Goal: Information Seeking & Learning: Learn about a topic

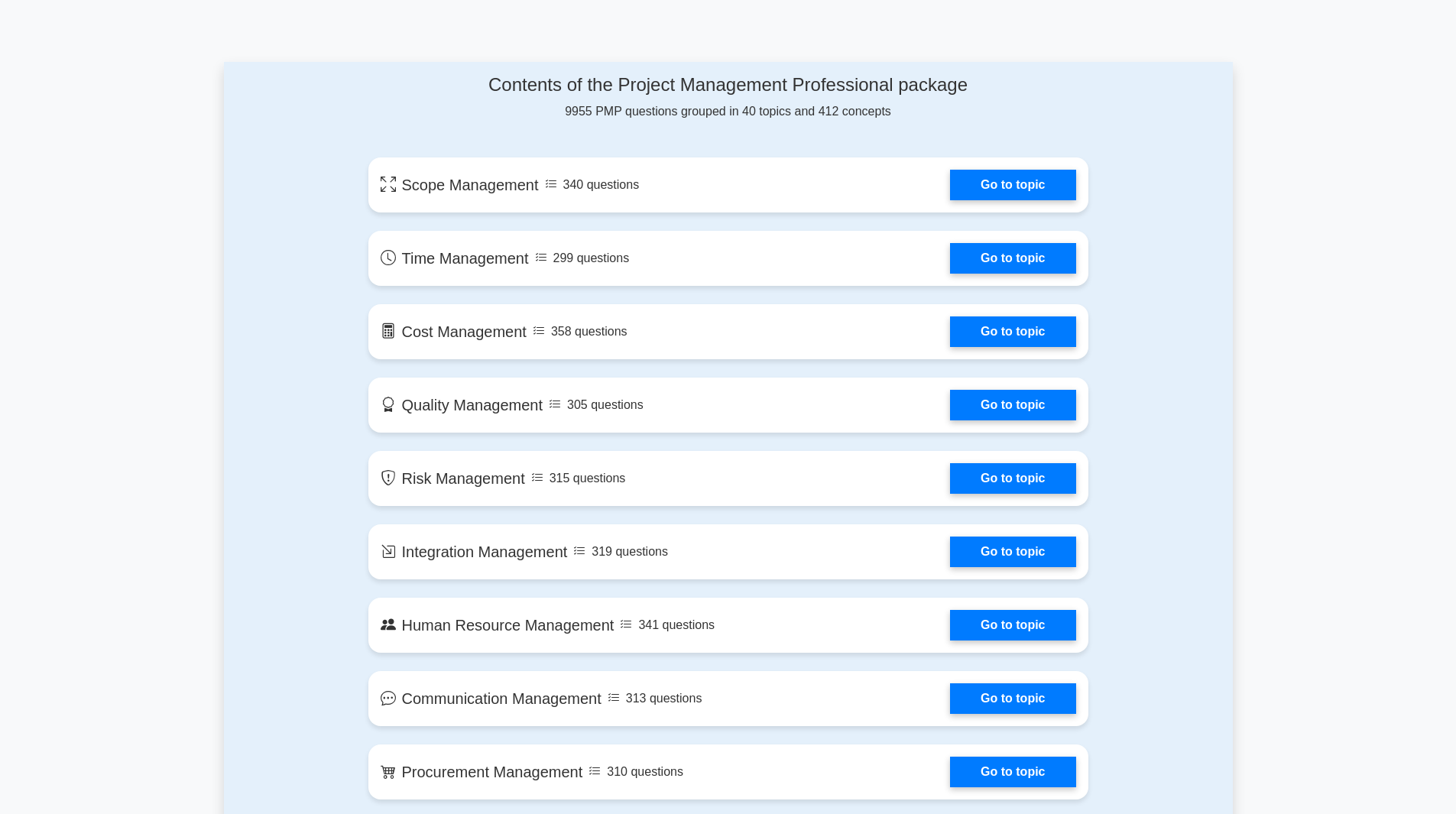
scroll to position [760, 0]
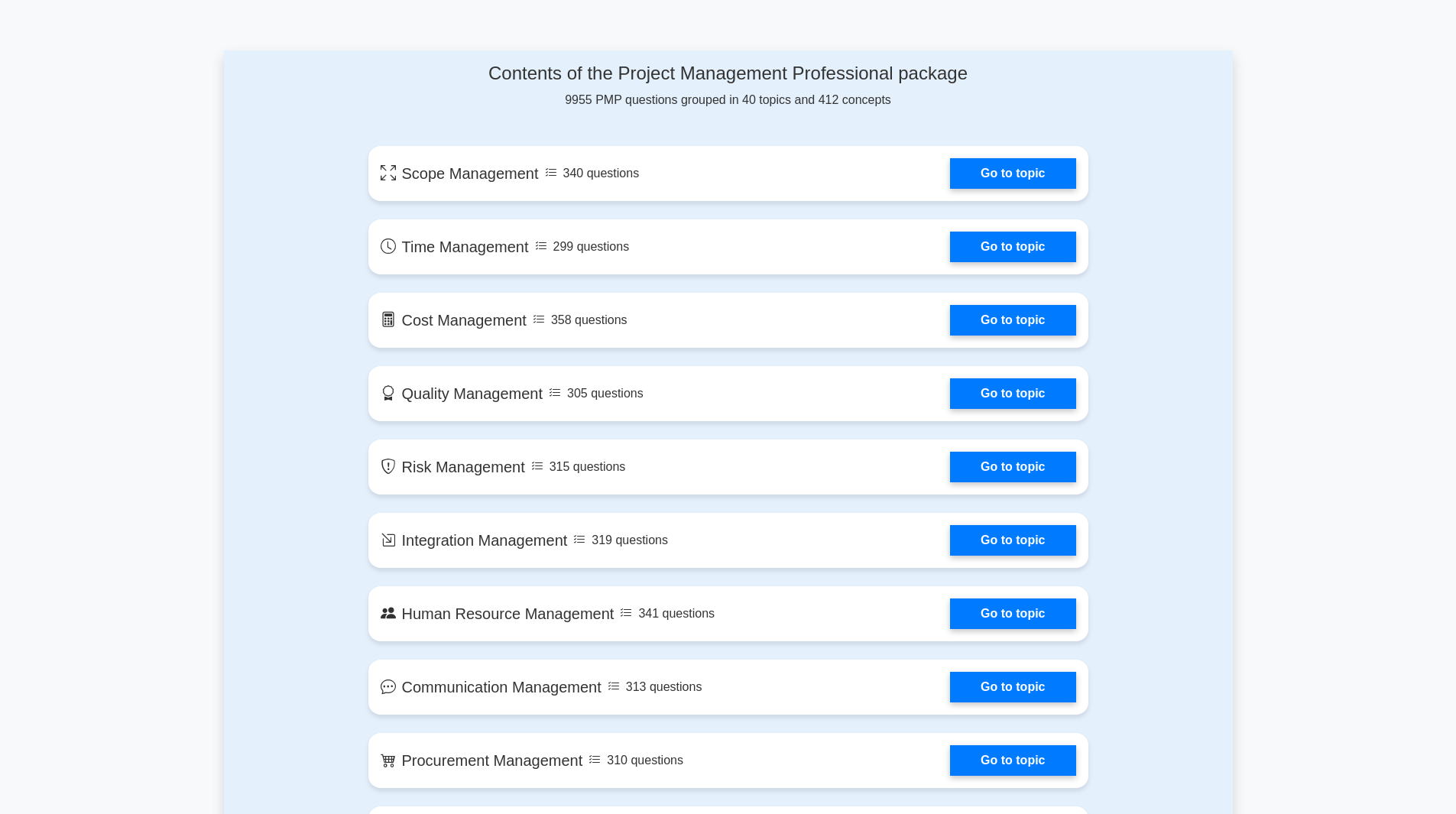
click at [1013, 164] on link "Go to topic" at bounding box center [1013, 169] width 125 height 30
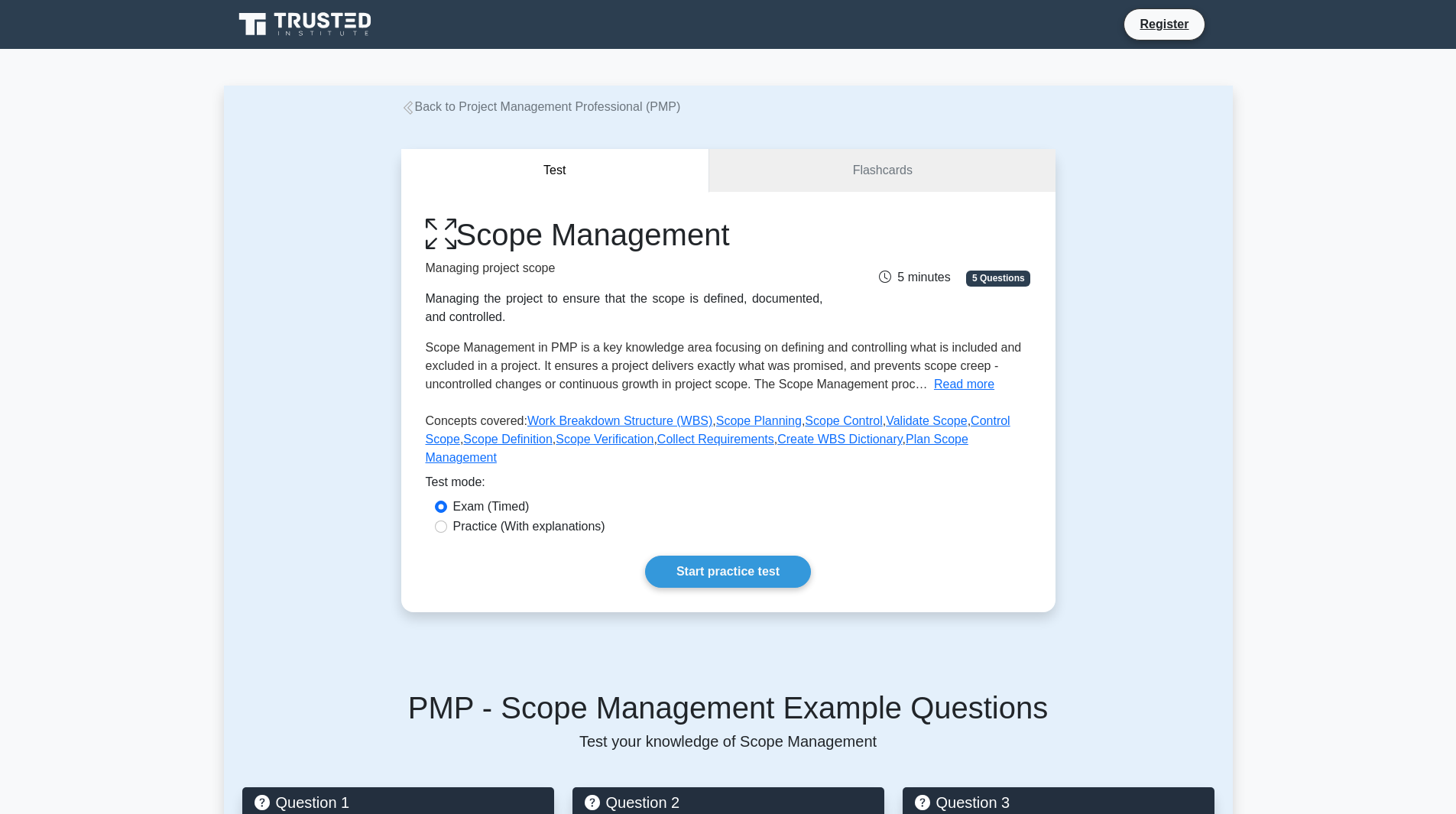
click at [476, 517] on label "Practice (With explanations)" at bounding box center [530, 527] width 152 height 19
click at [447, 520] on input "Practice (With explanations)" at bounding box center [441, 527] width 12 height 12
radio input "true"
click at [758, 556] on link "Start practice test" at bounding box center [728, 572] width 166 height 32
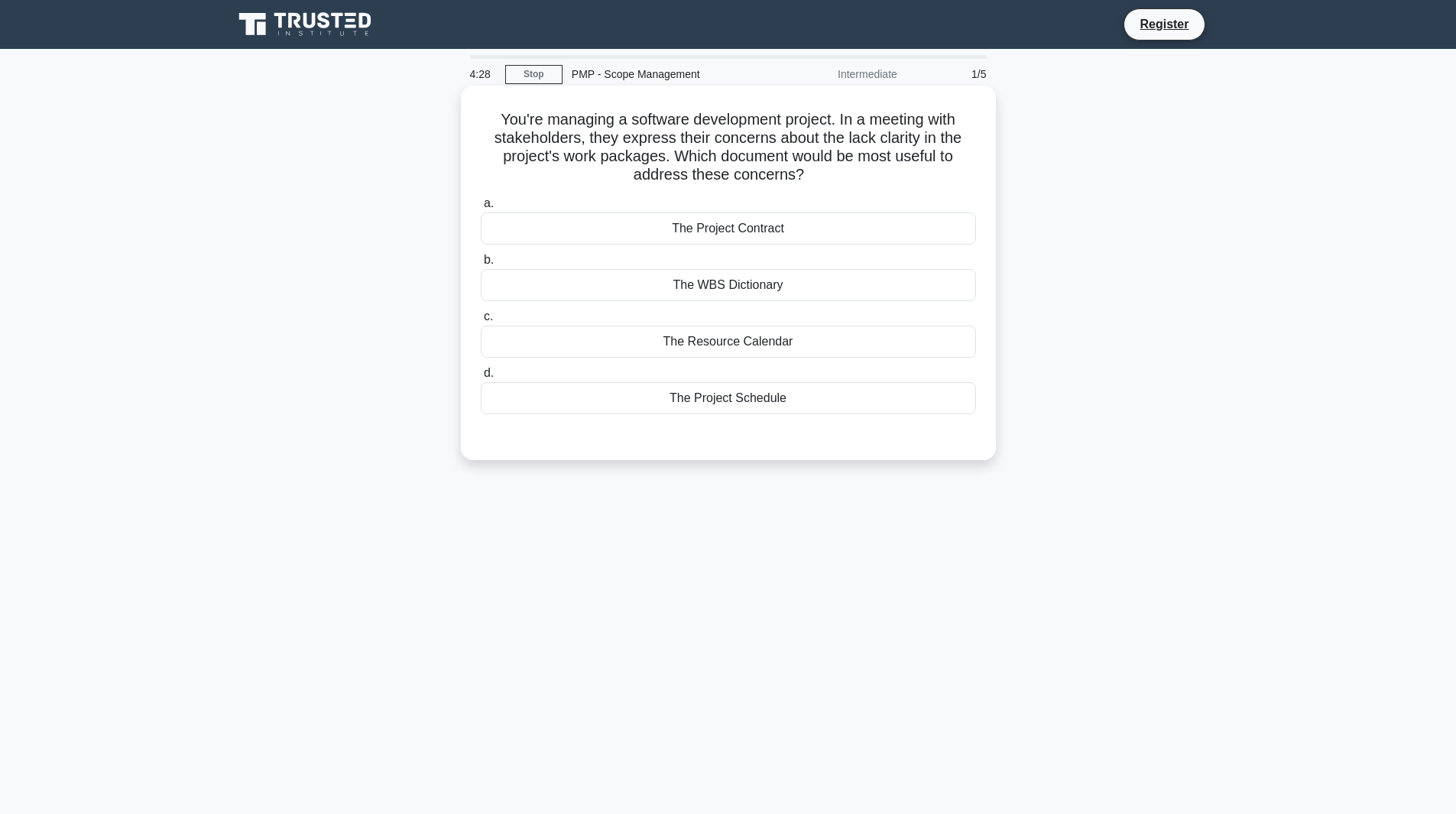
click at [702, 229] on div "The Project Contract" at bounding box center [728, 228] width 495 height 32
click at [481, 209] on input "a. The Project Contract" at bounding box center [481, 204] width 0 height 10
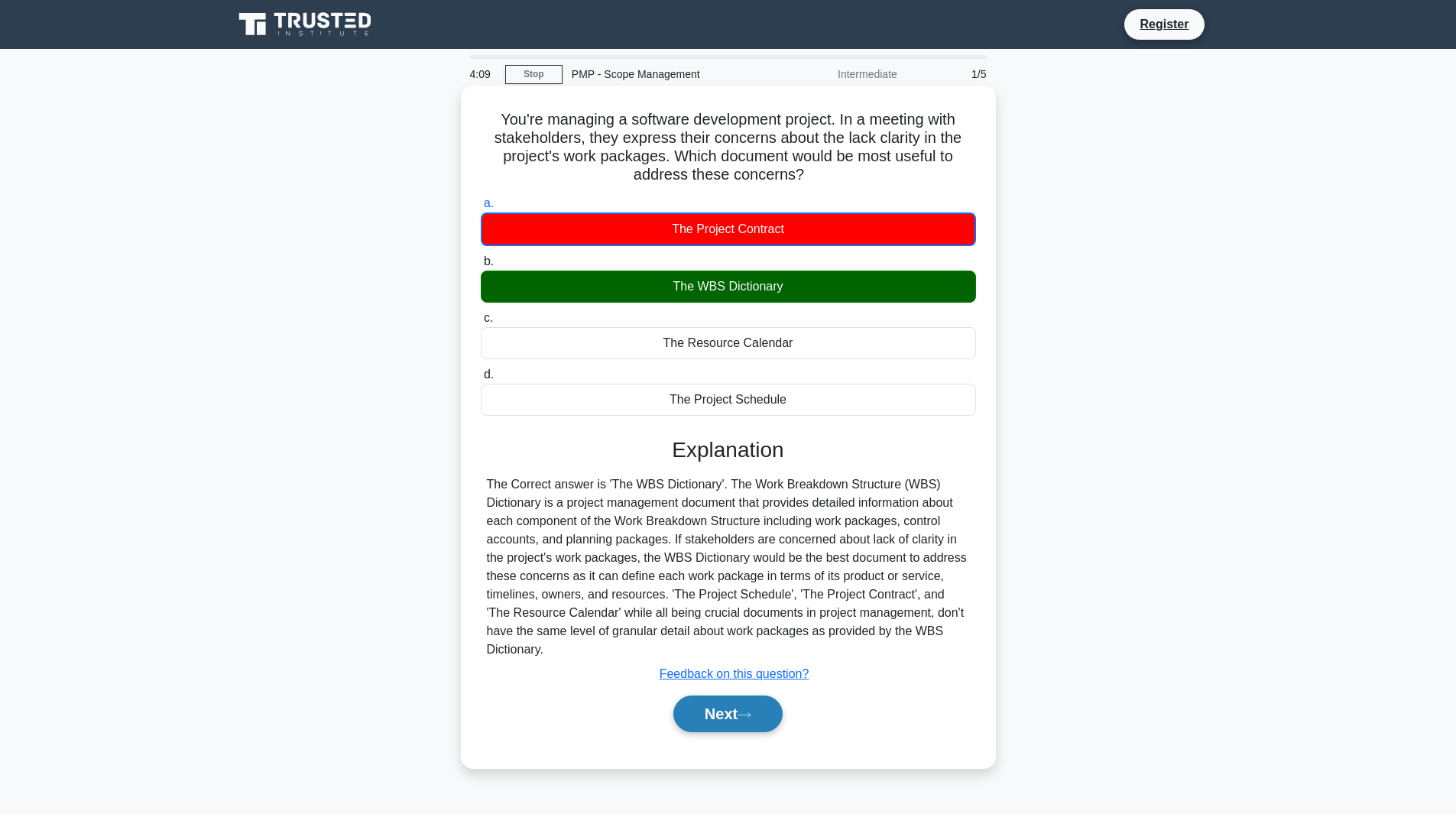
click at [749, 715] on icon at bounding box center [745, 715] width 14 height 9
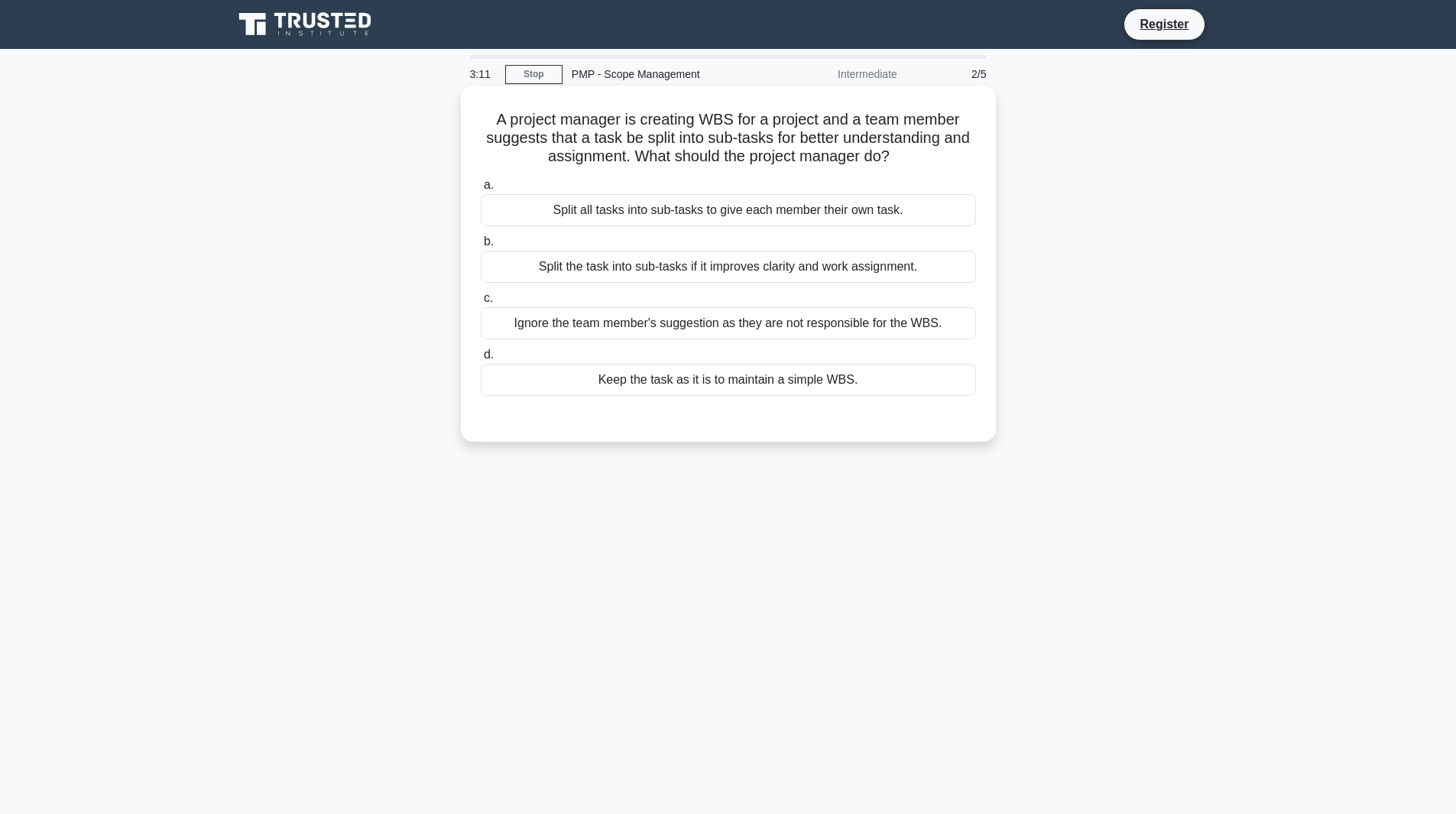
click at [660, 266] on div "Split the task into sub-tasks if it improves clarity and work assignment." at bounding box center [728, 266] width 495 height 32
click at [481, 247] on input "b. Split the task into sub-tasks if it improves clarity and work assignment." at bounding box center [481, 242] width 0 height 10
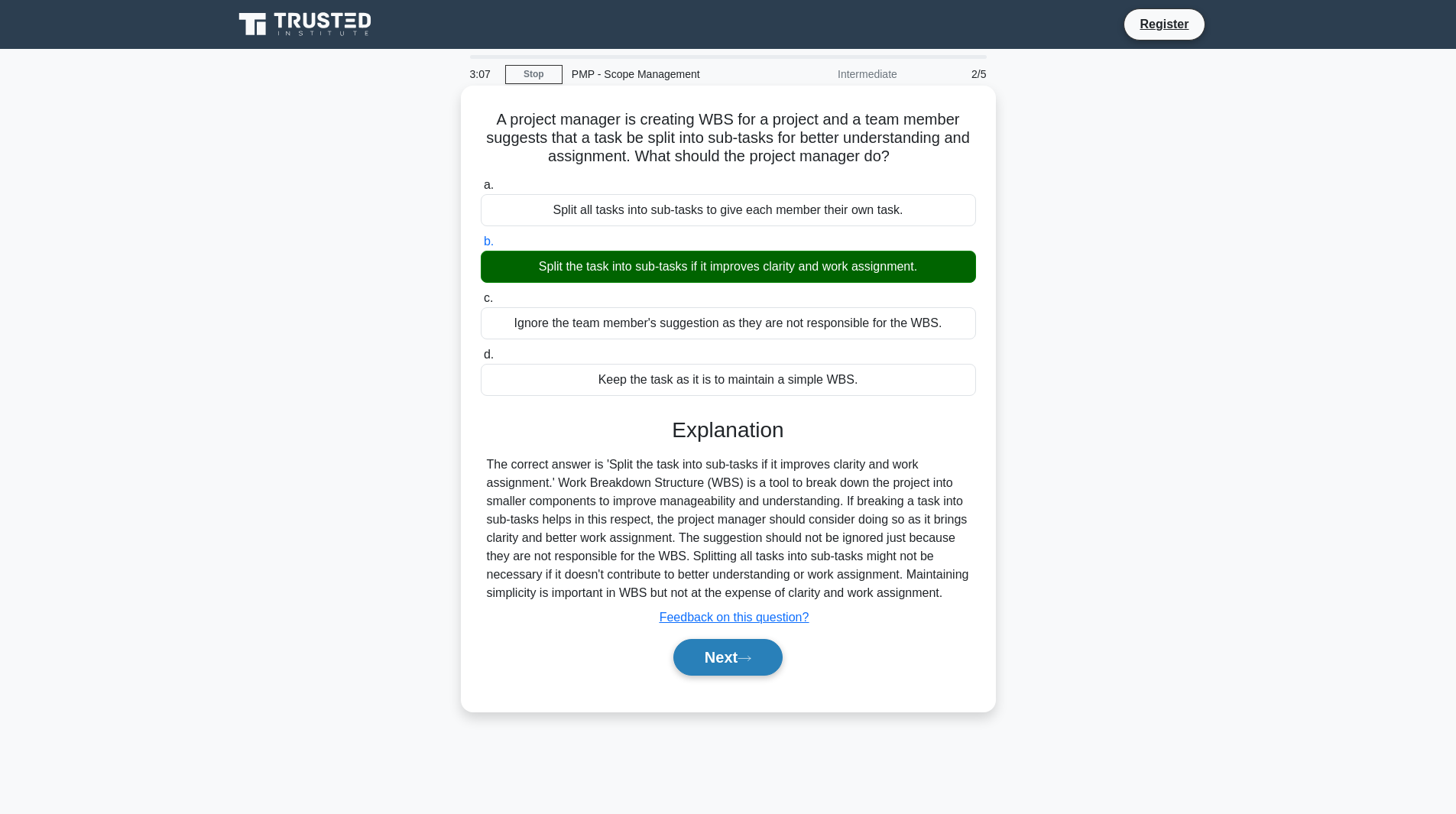
click at [732, 673] on button "Next" at bounding box center [728, 657] width 109 height 37
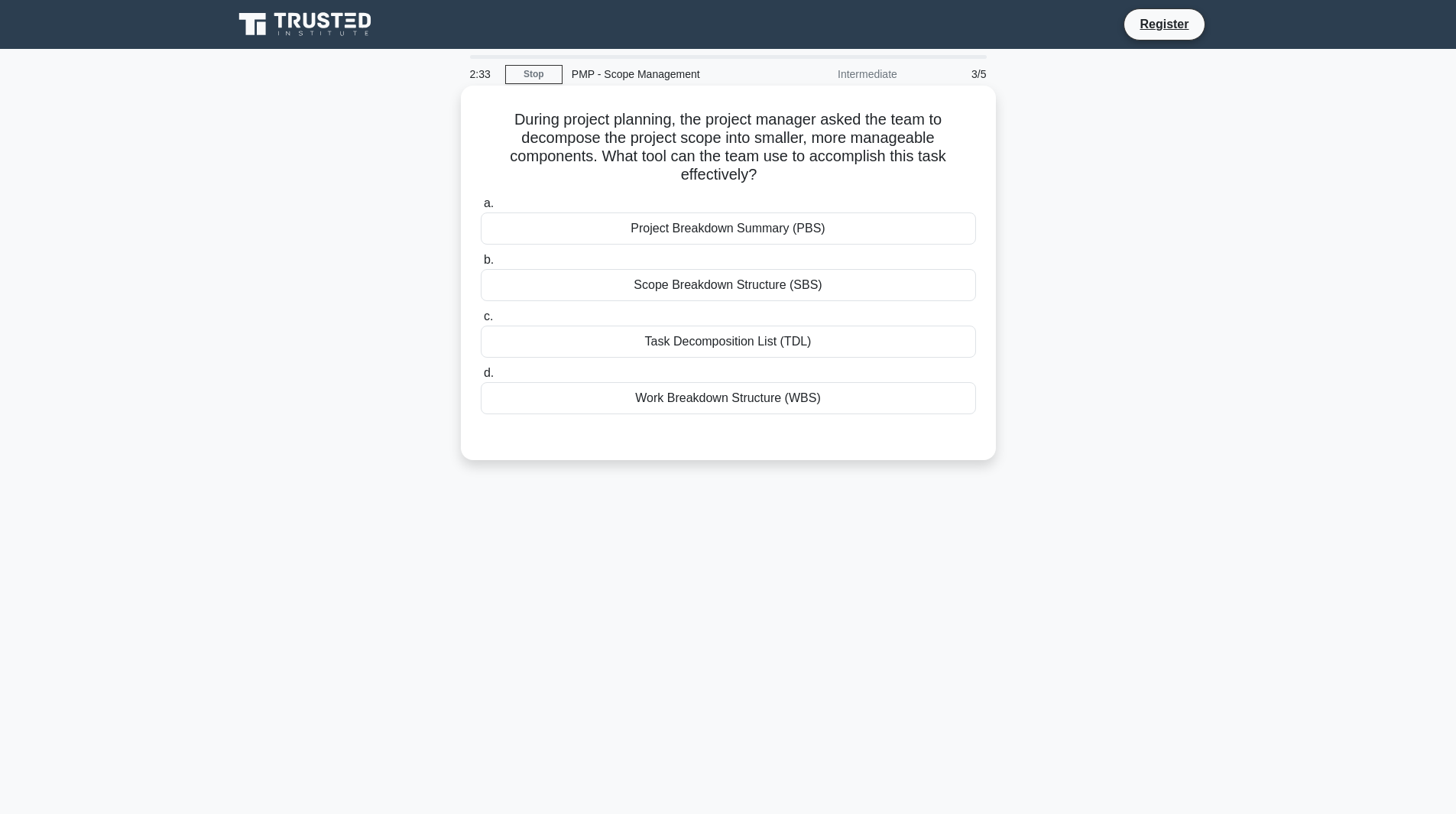
click at [780, 389] on div "Work Breakdown Structure (WBS)" at bounding box center [728, 398] width 495 height 32
click at [481, 378] on input "d. Work Breakdown Structure (WBS)" at bounding box center [481, 373] width 0 height 10
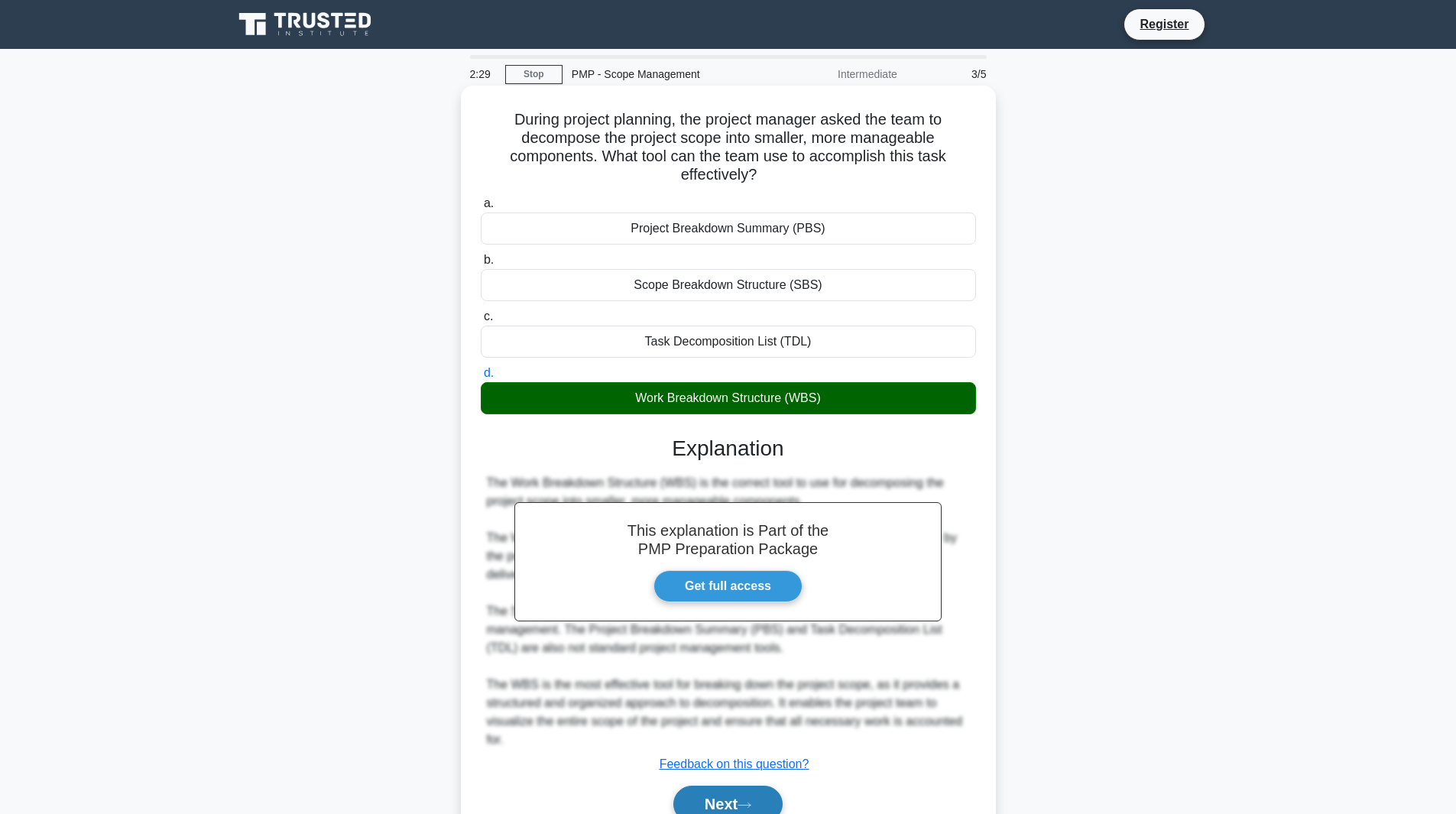
click at [717, 802] on button "Next" at bounding box center [728, 804] width 109 height 37
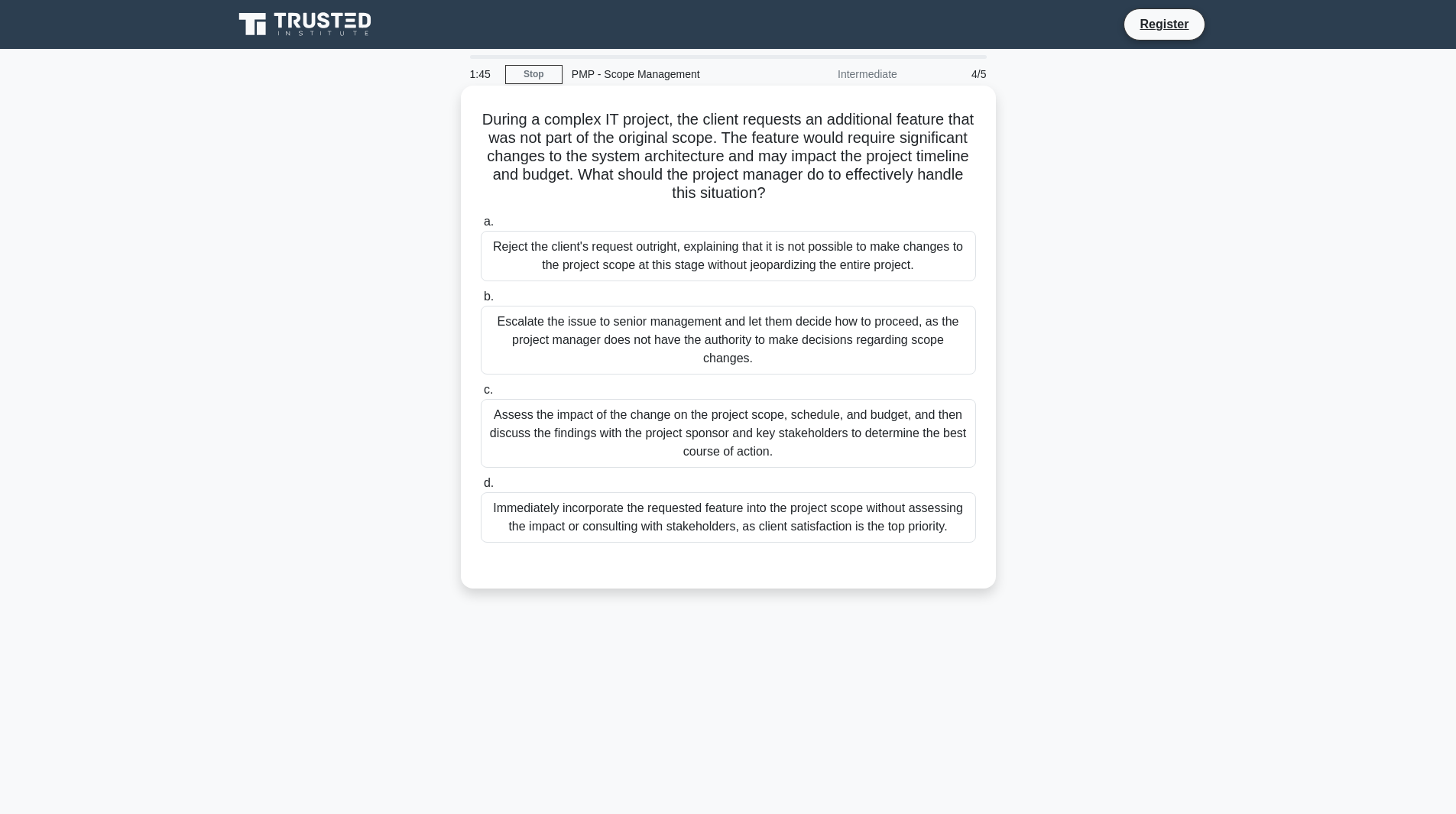
click at [628, 433] on div "Assess the impact of the change on the project scope, schedule, and budget, and…" at bounding box center [728, 433] width 495 height 69
click at [481, 395] on input "c. Assess the impact of the change on the project scope, schedule, and budget, …" at bounding box center [481, 390] width 0 height 10
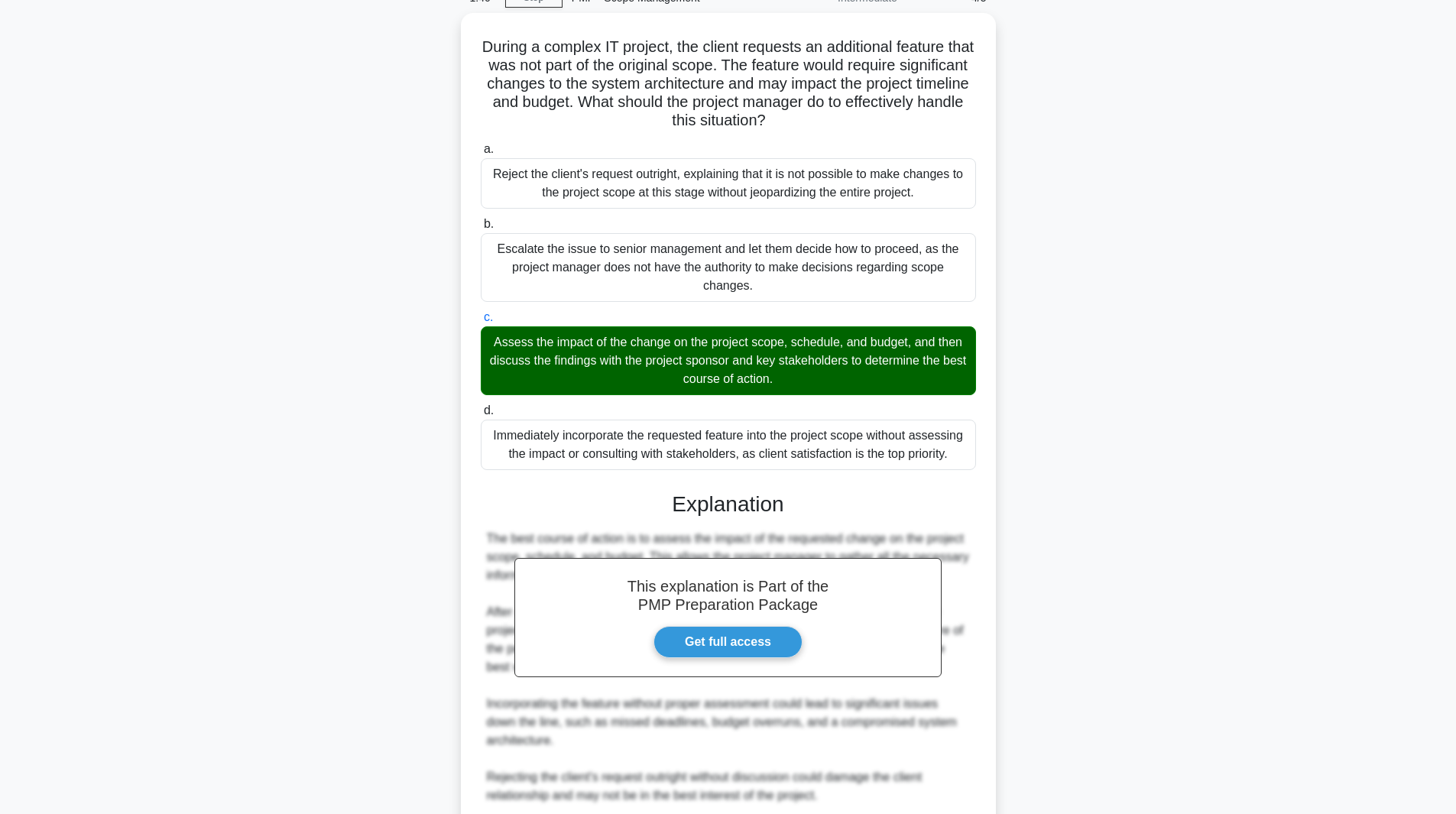
scroll to position [276, 0]
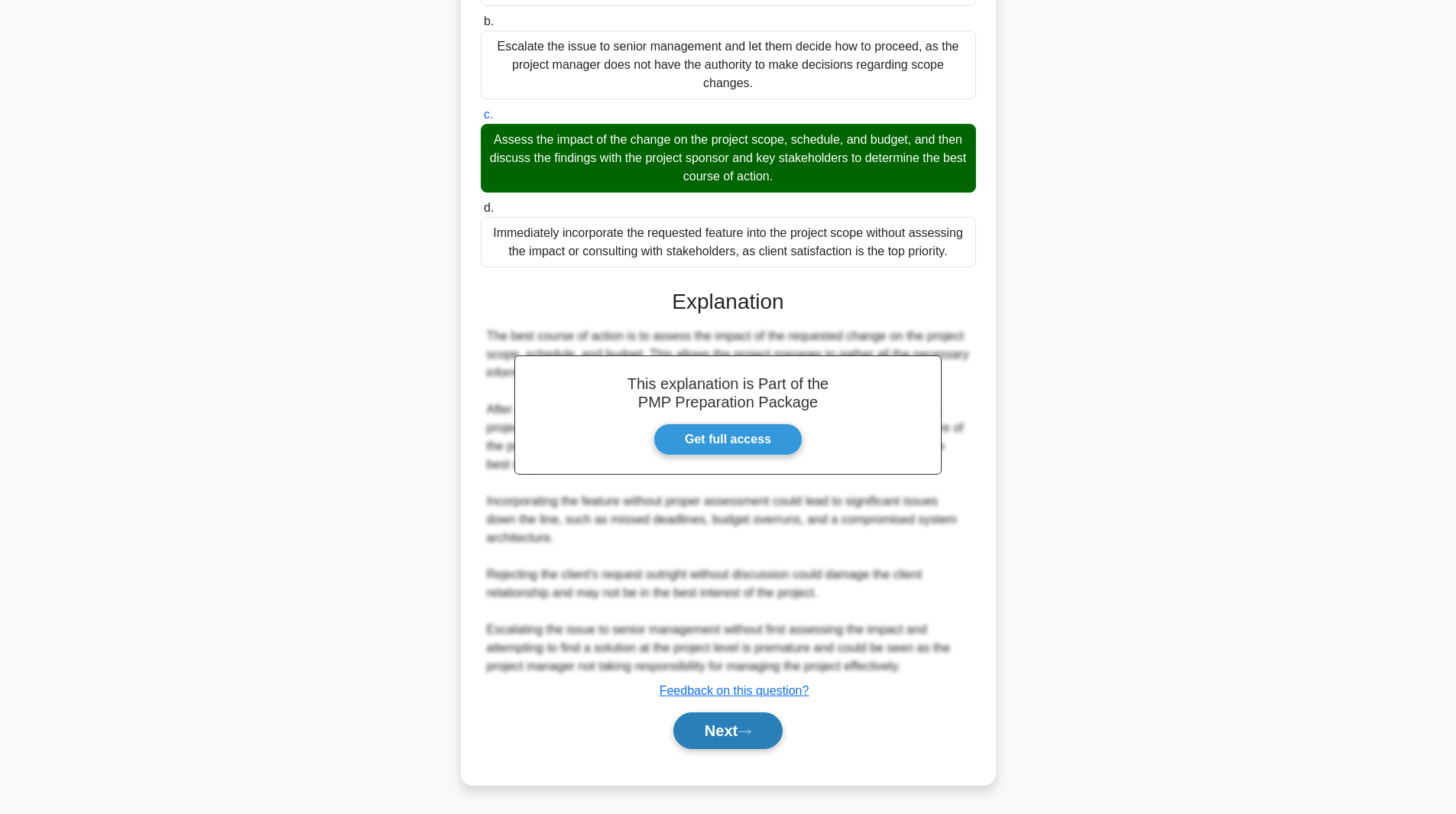
click at [724, 732] on button "Next" at bounding box center [728, 730] width 109 height 37
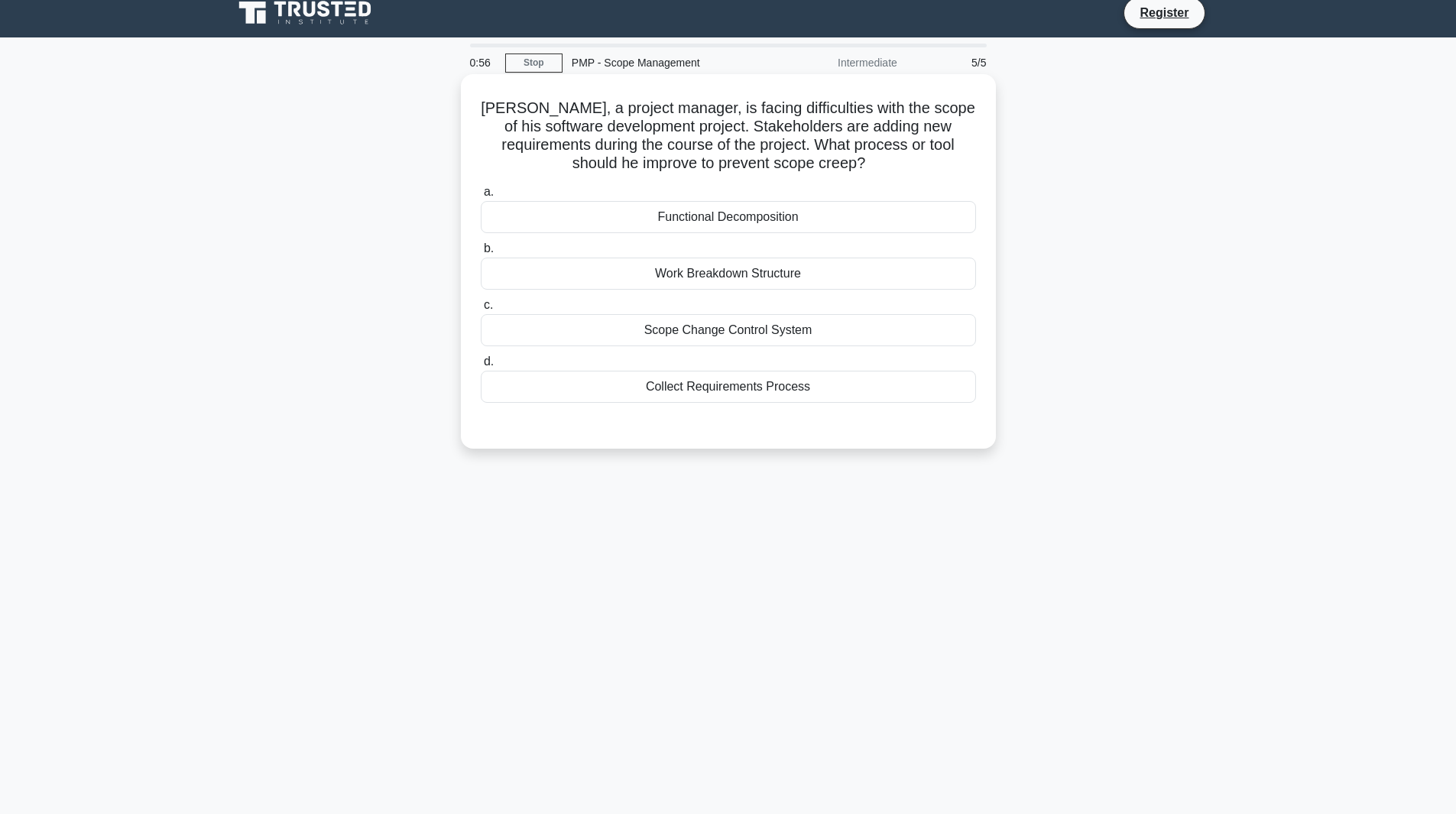
click at [714, 274] on div "Work Breakdown Structure" at bounding box center [728, 273] width 495 height 32
click at [481, 254] on input "b. Work Breakdown Structure" at bounding box center [481, 249] width 0 height 10
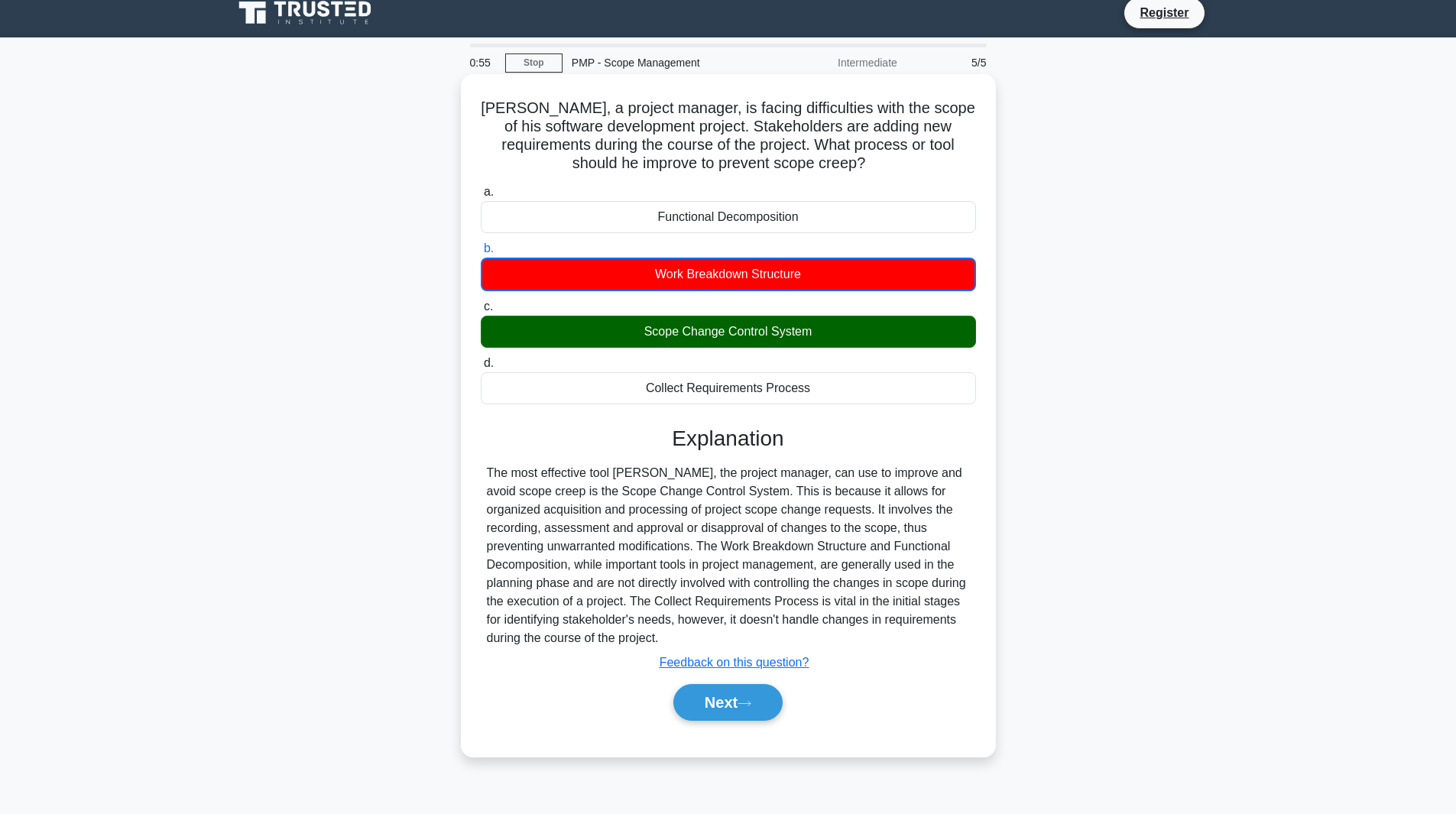
click at [714, 333] on div "Scope Change Control System" at bounding box center [728, 332] width 495 height 32
click at [481, 312] on input "c. Scope Change Control System" at bounding box center [481, 307] width 0 height 10
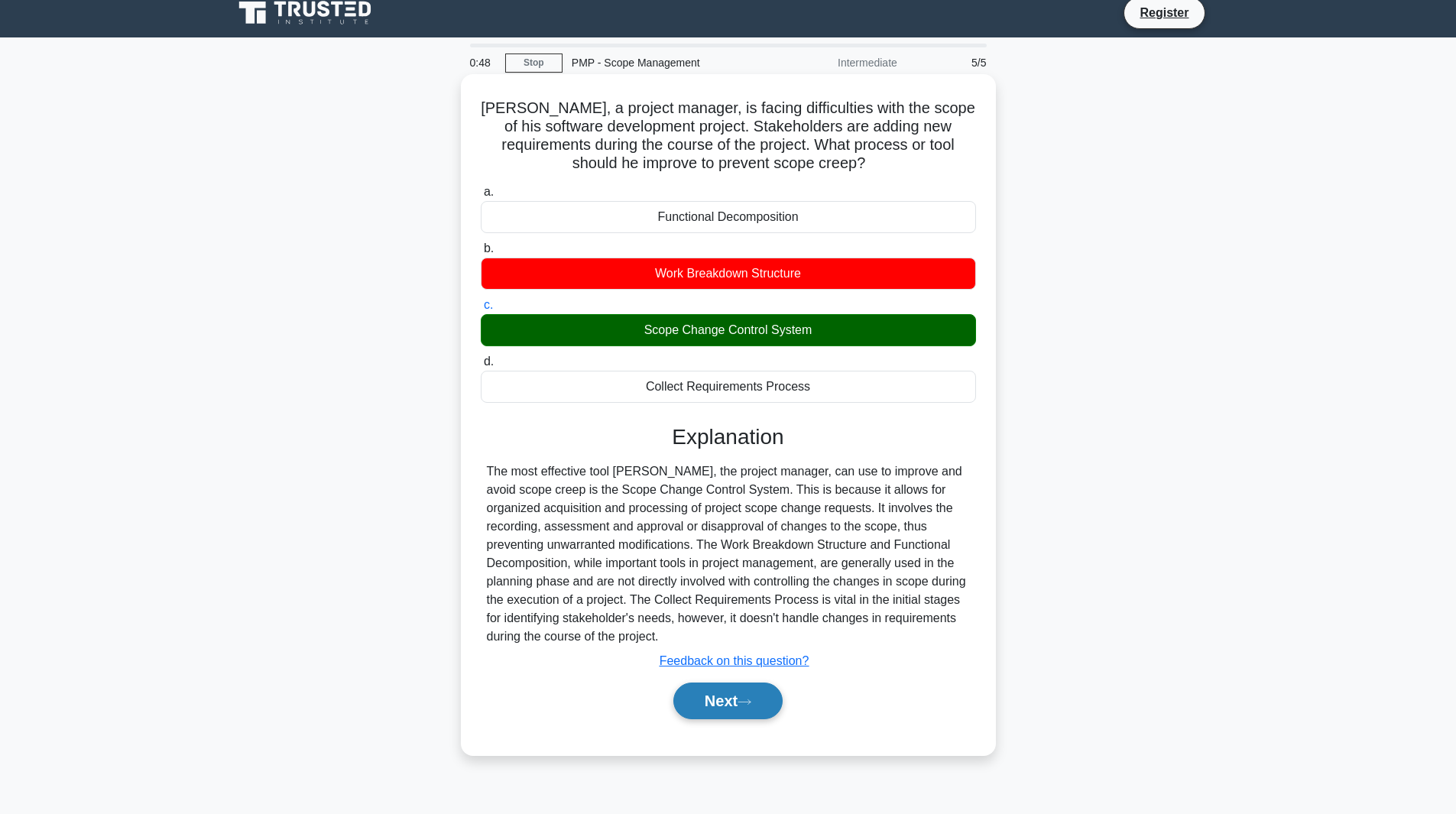
click at [737, 695] on button "Next" at bounding box center [728, 701] width 109 height 37
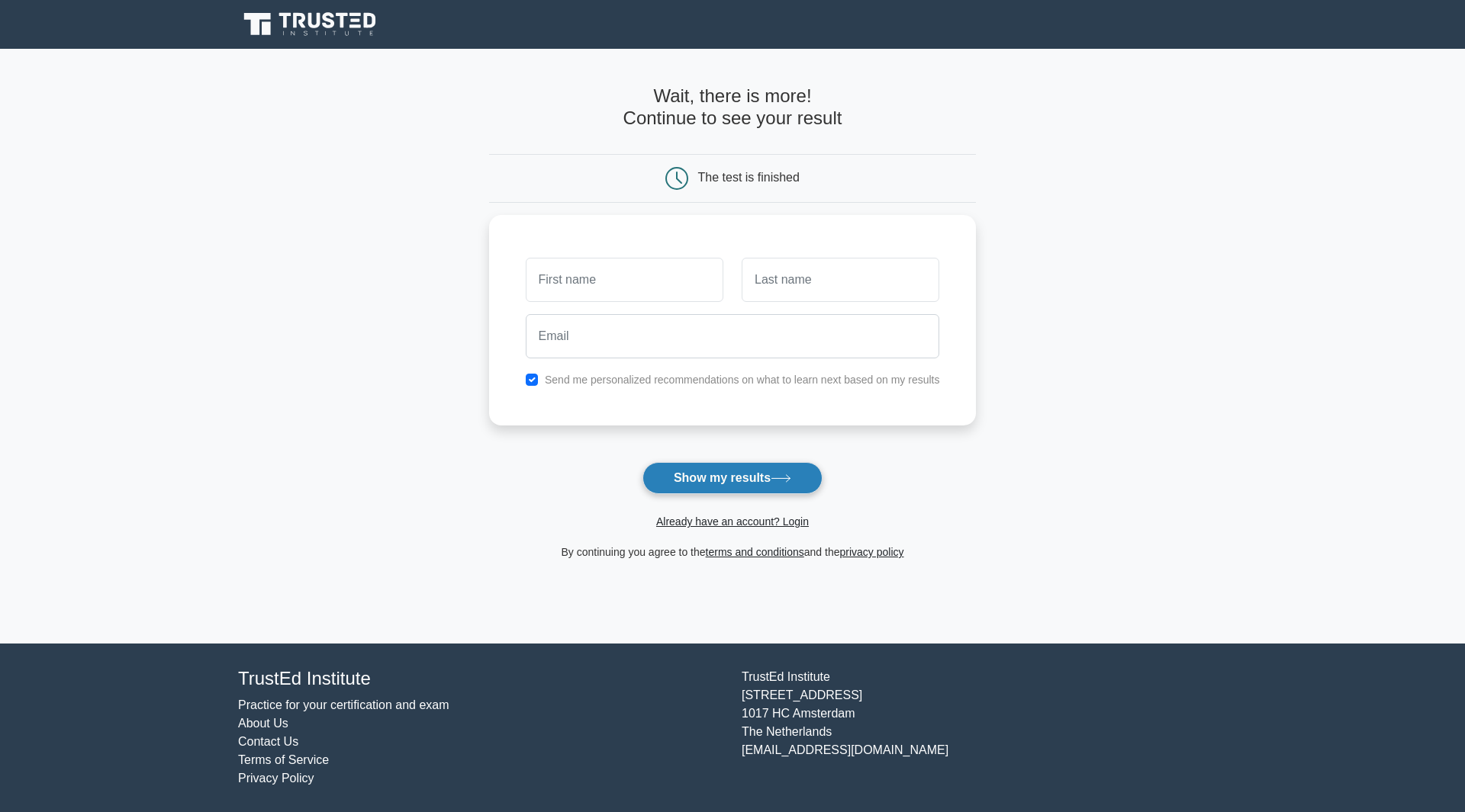
click at [709, 482] on button "Show my results" at bounding box center [732, 478] width 180 height 32
click at [709, 479] on button "Show my results" at bounding box center [732, 478] width 180 height 32
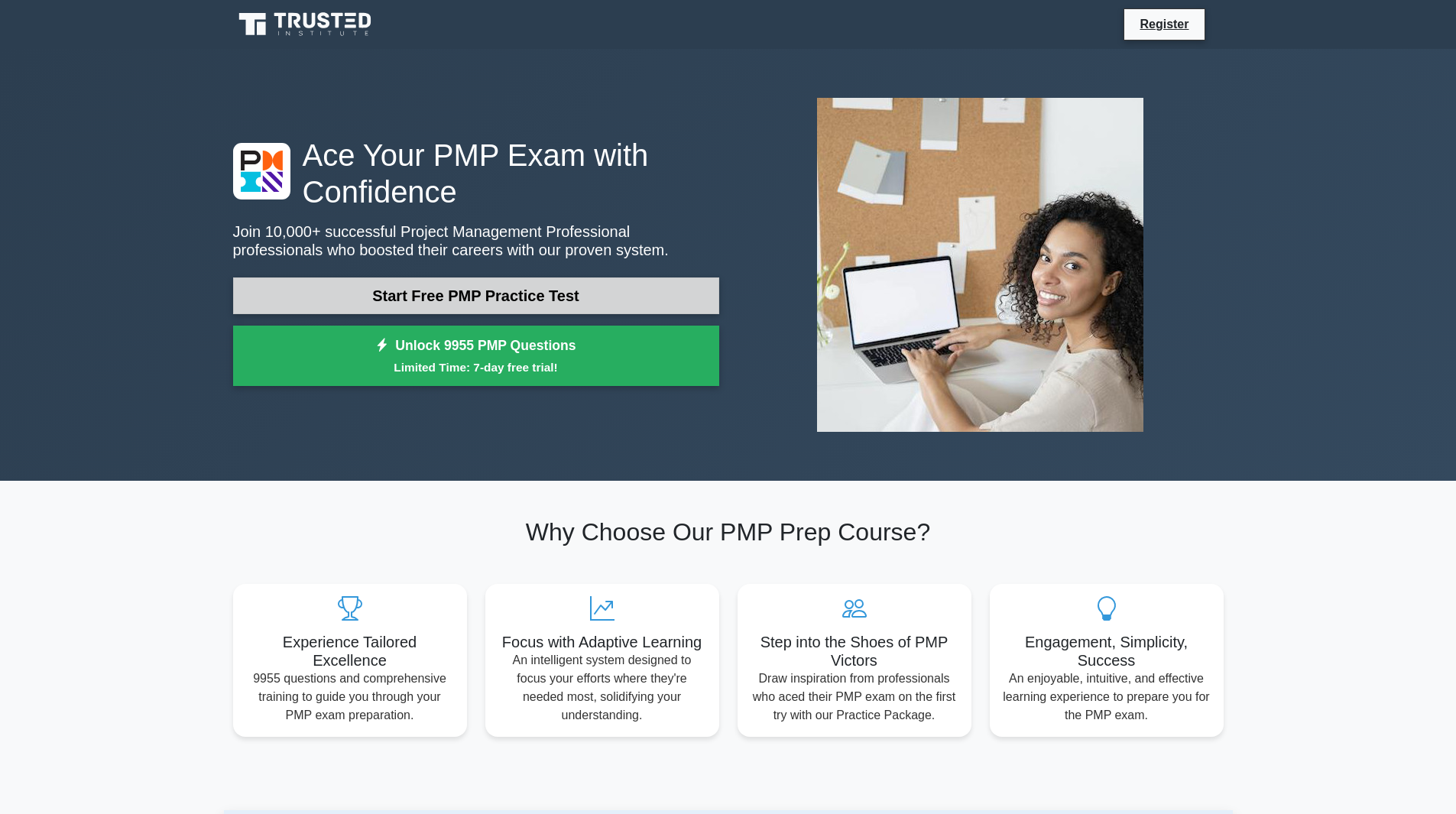
click at [550, 287] on link "Start Free PMP Practice Test" at bounding box center [476, 295] width 486 height 37
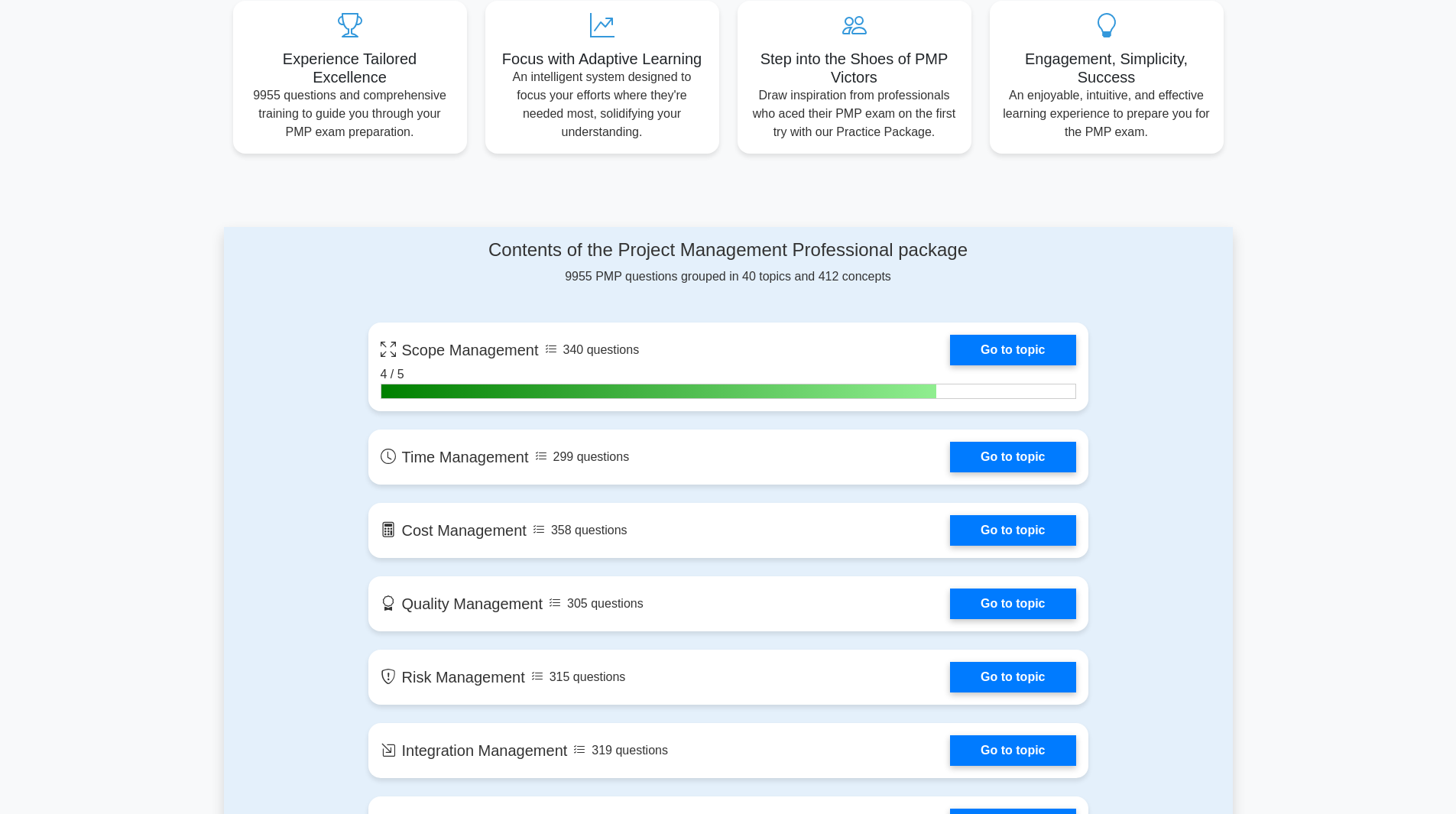
scroll to position [668, 0]
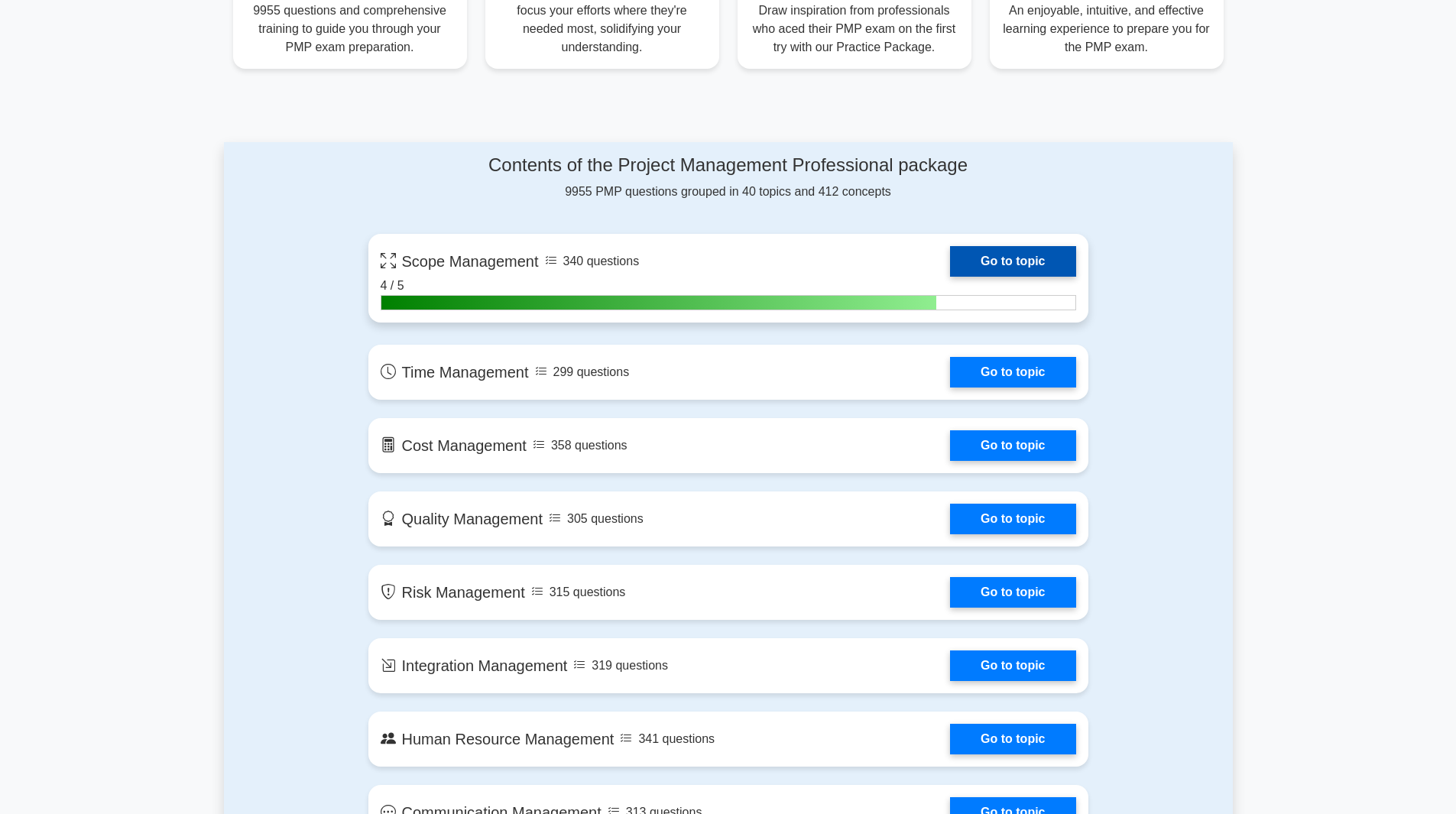
click at [1024, 263] on link "Go to topic" at bounding box center [1013, 261] width 125 height 30
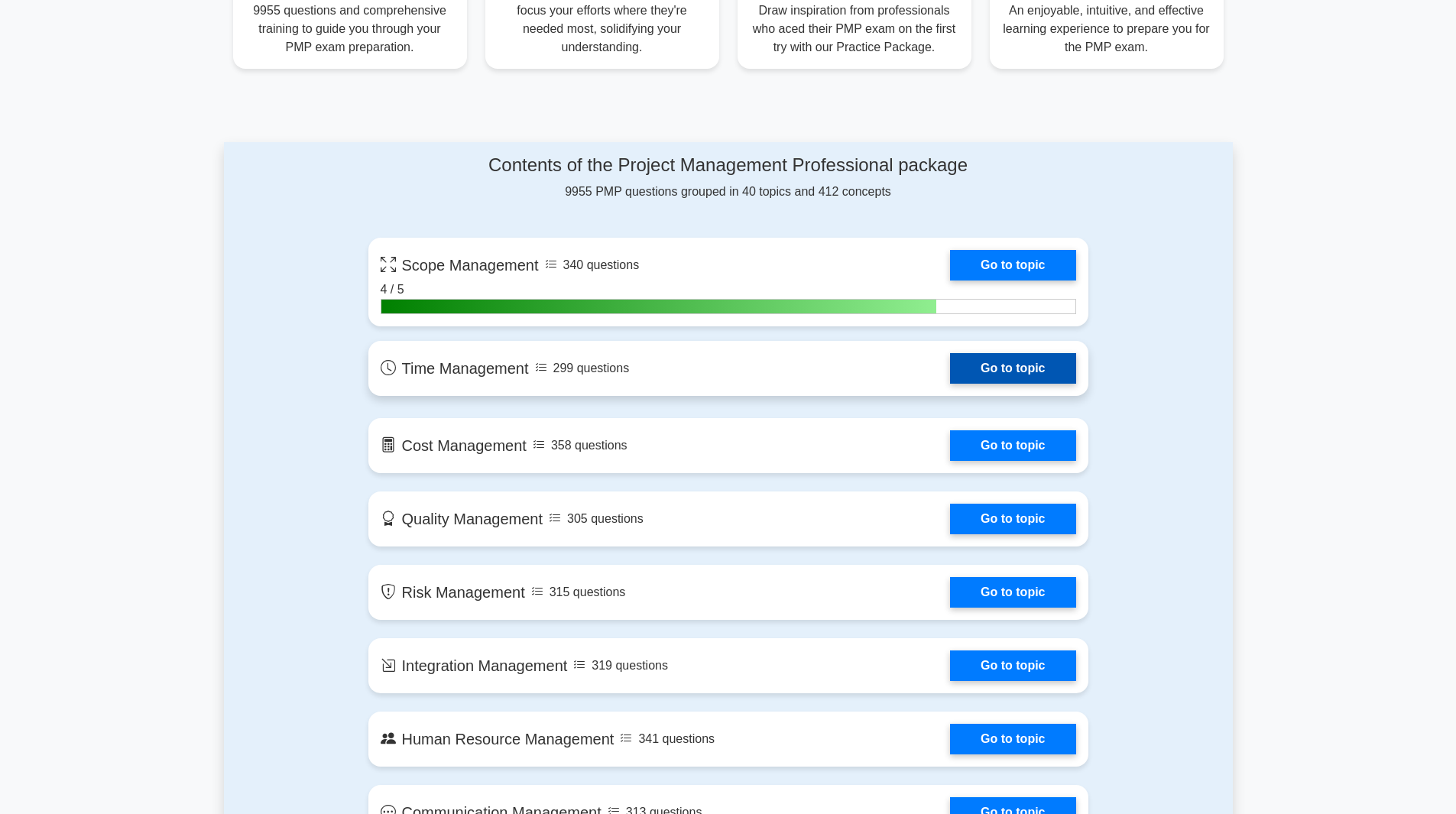
click at [950, 364] on link "Go to topic" at bounding box center [1013, 368] width 125 height 30
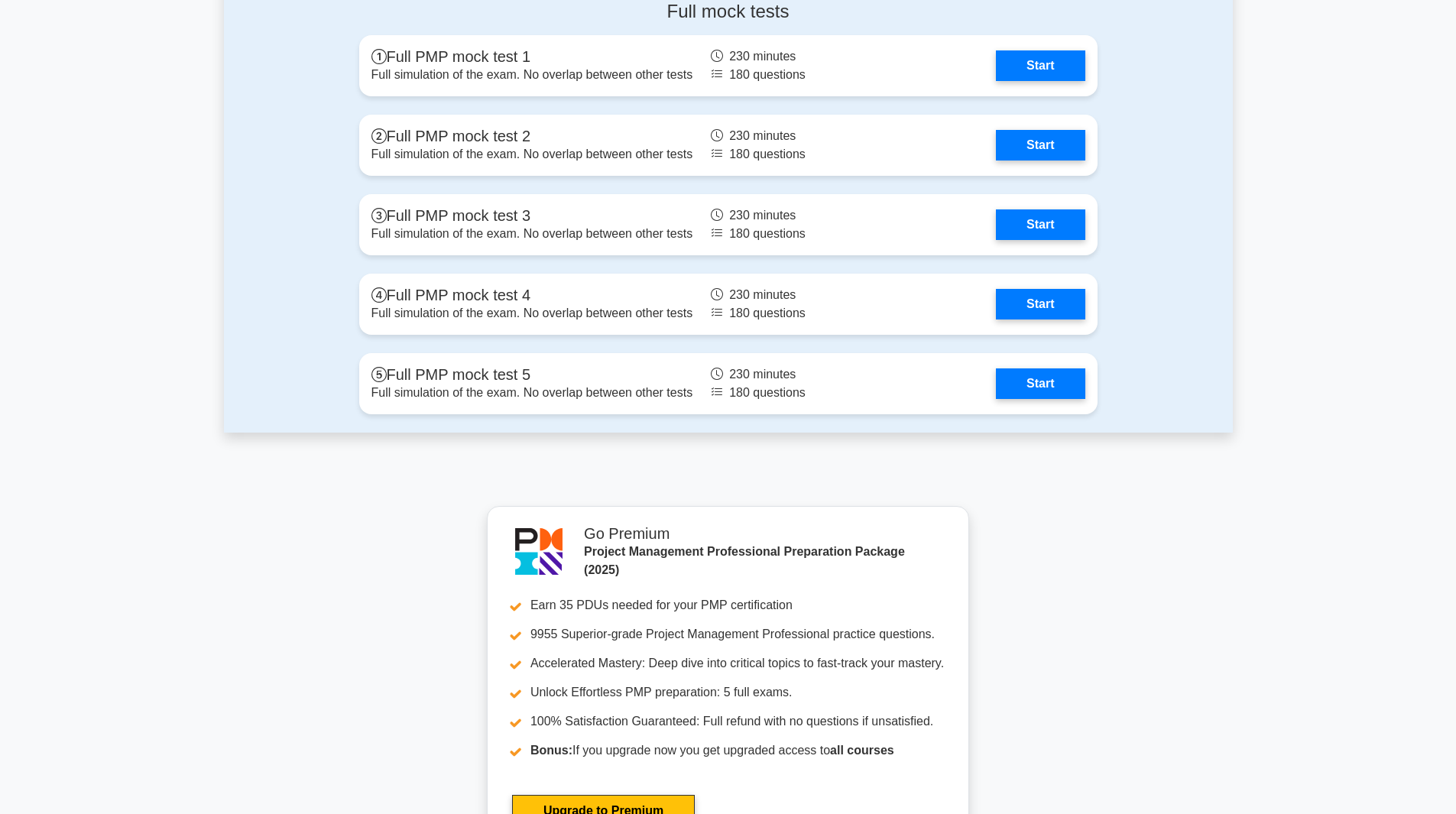
scroll to position [5011, 0]
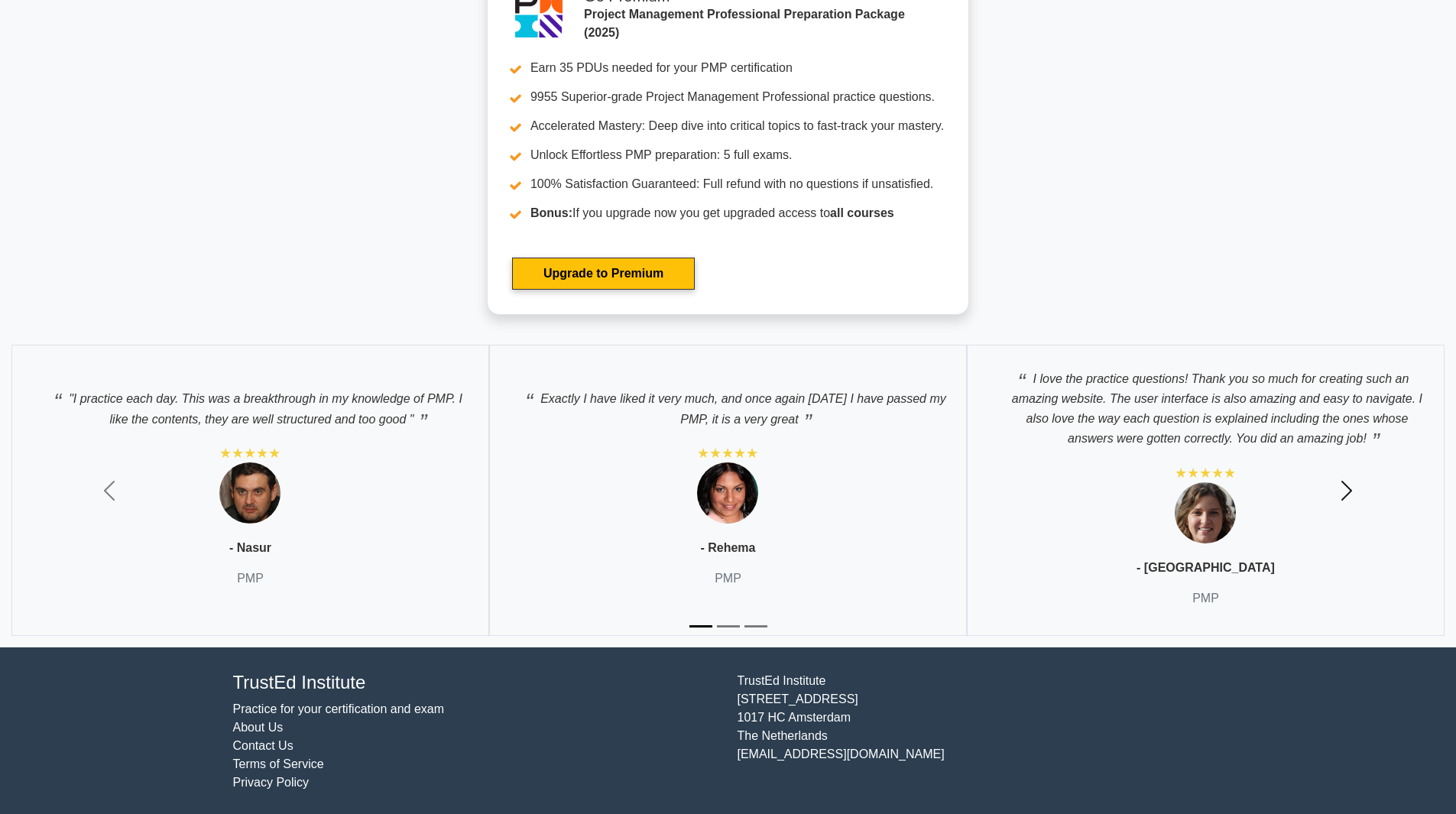
click at [1349, 489] on span "button" at bounding box center [1347, 490] width 24 height 24
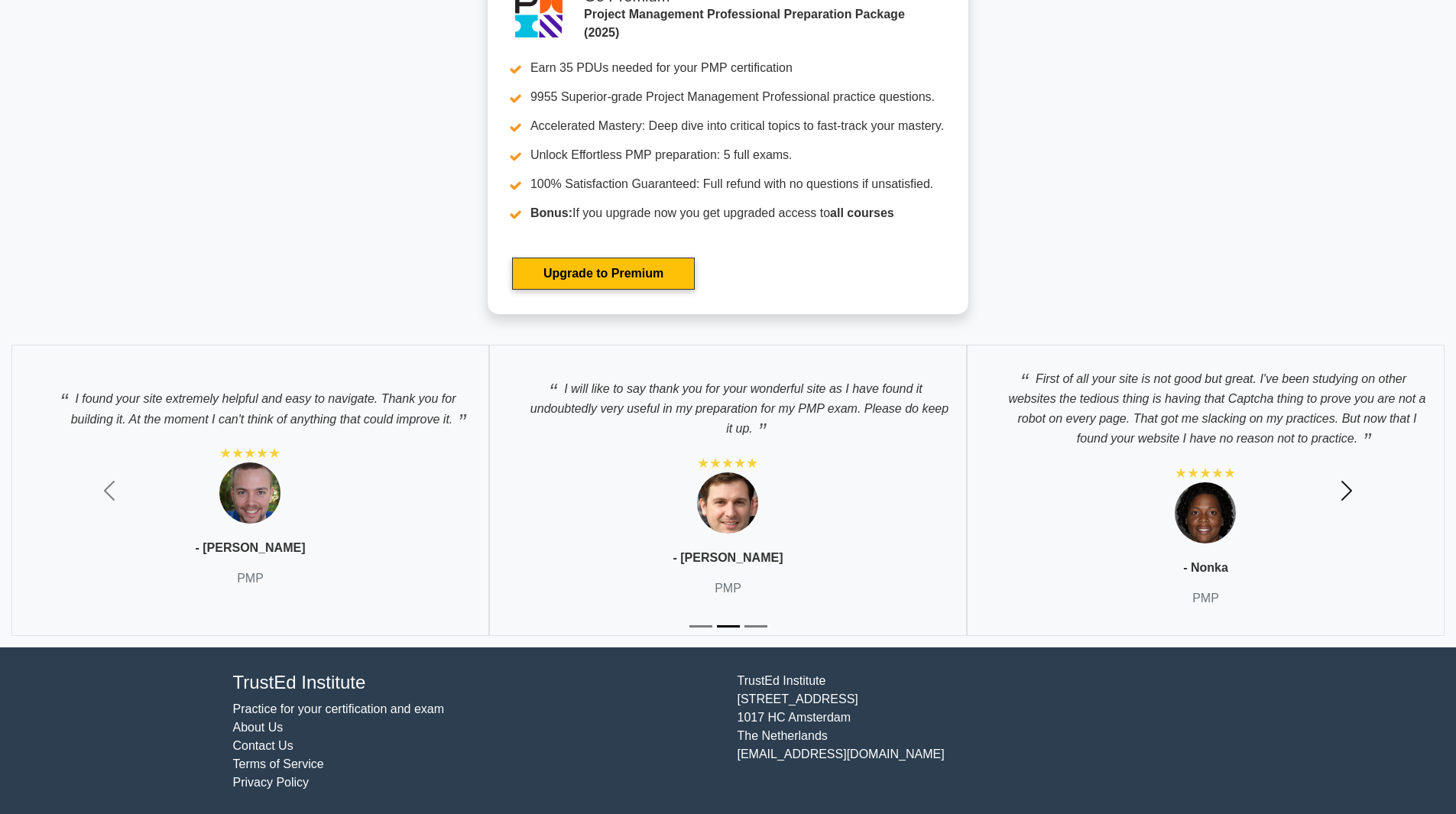
click at [1349, 491] on span "button" at bounding box center [1347, 490] width 24 height 24
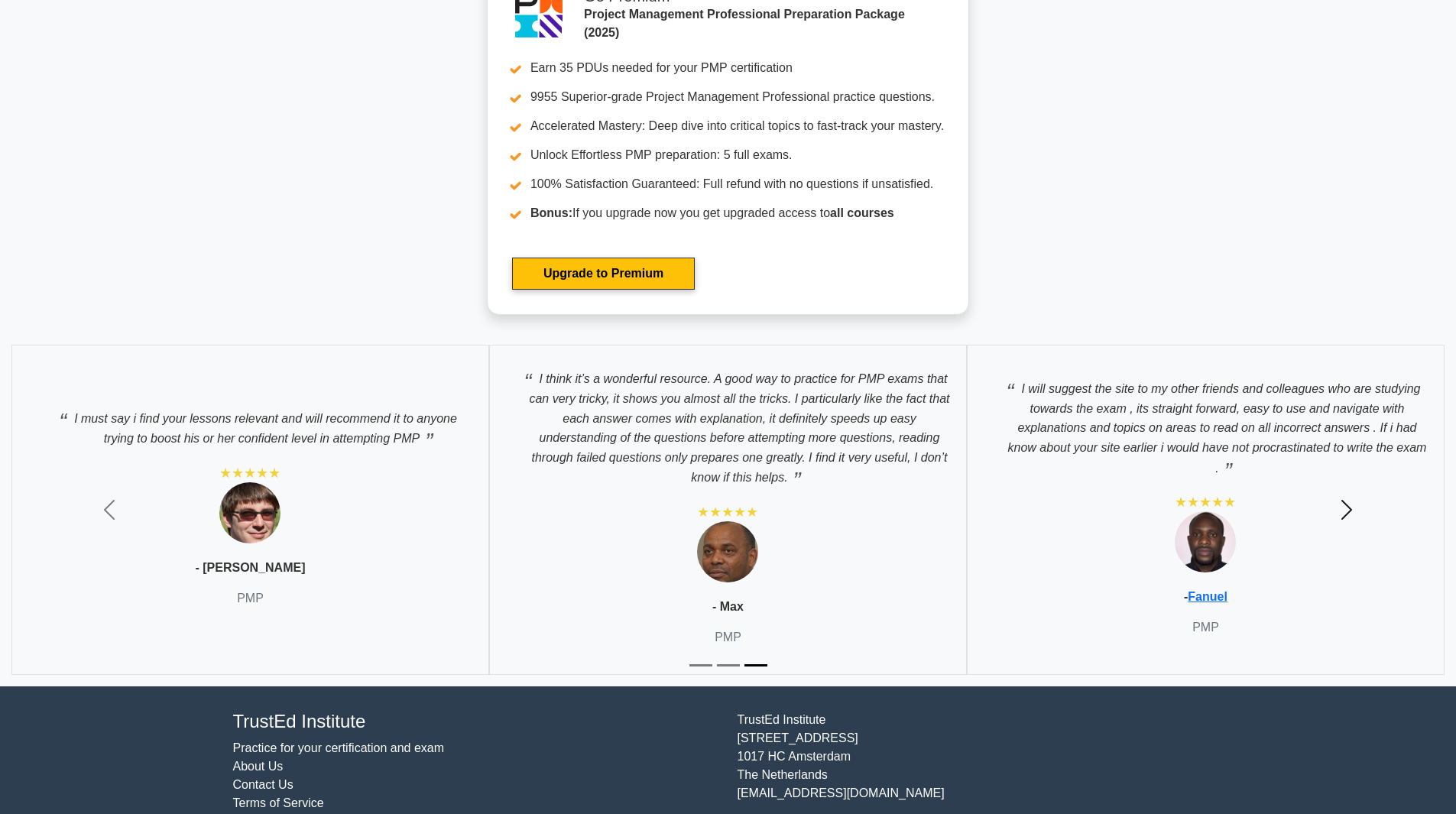
click at [1349, 491] on button "Next" at bounding box center [1347, 510] width 219 height 353
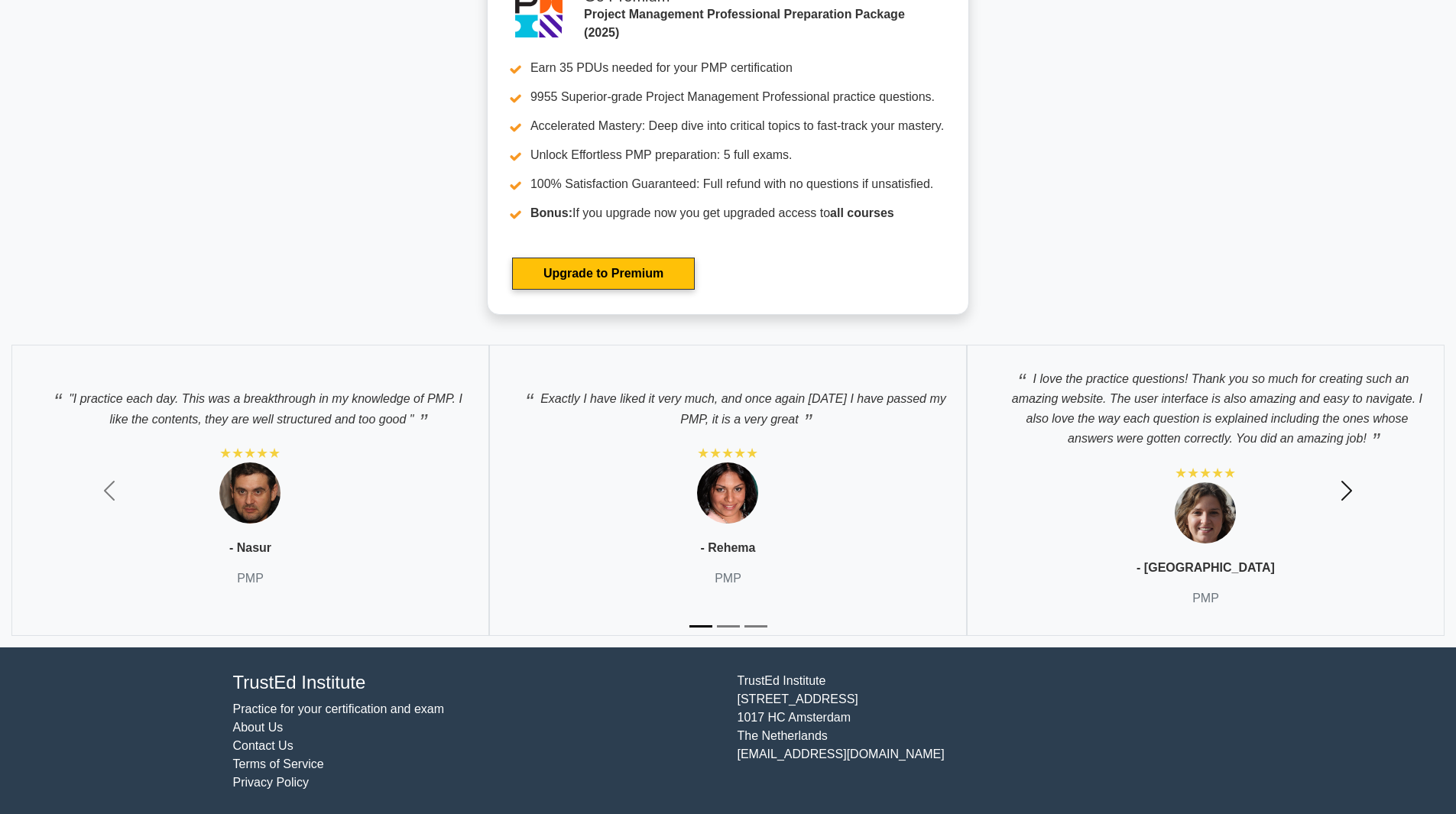
click at [1349, 491] on span "button" at bounding box center [1347, 490] width 24 height 24
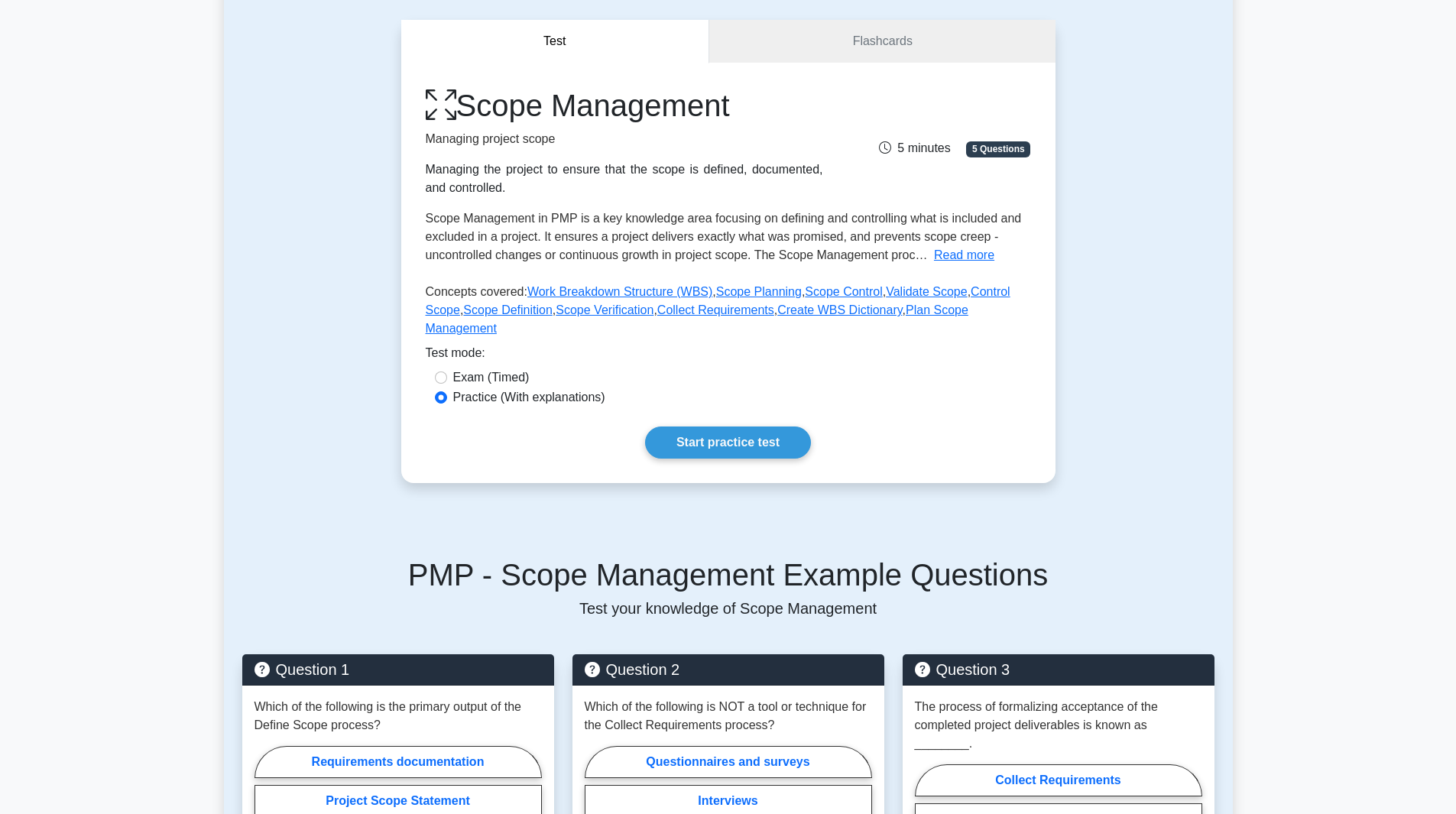
scroll to position [110, 0]
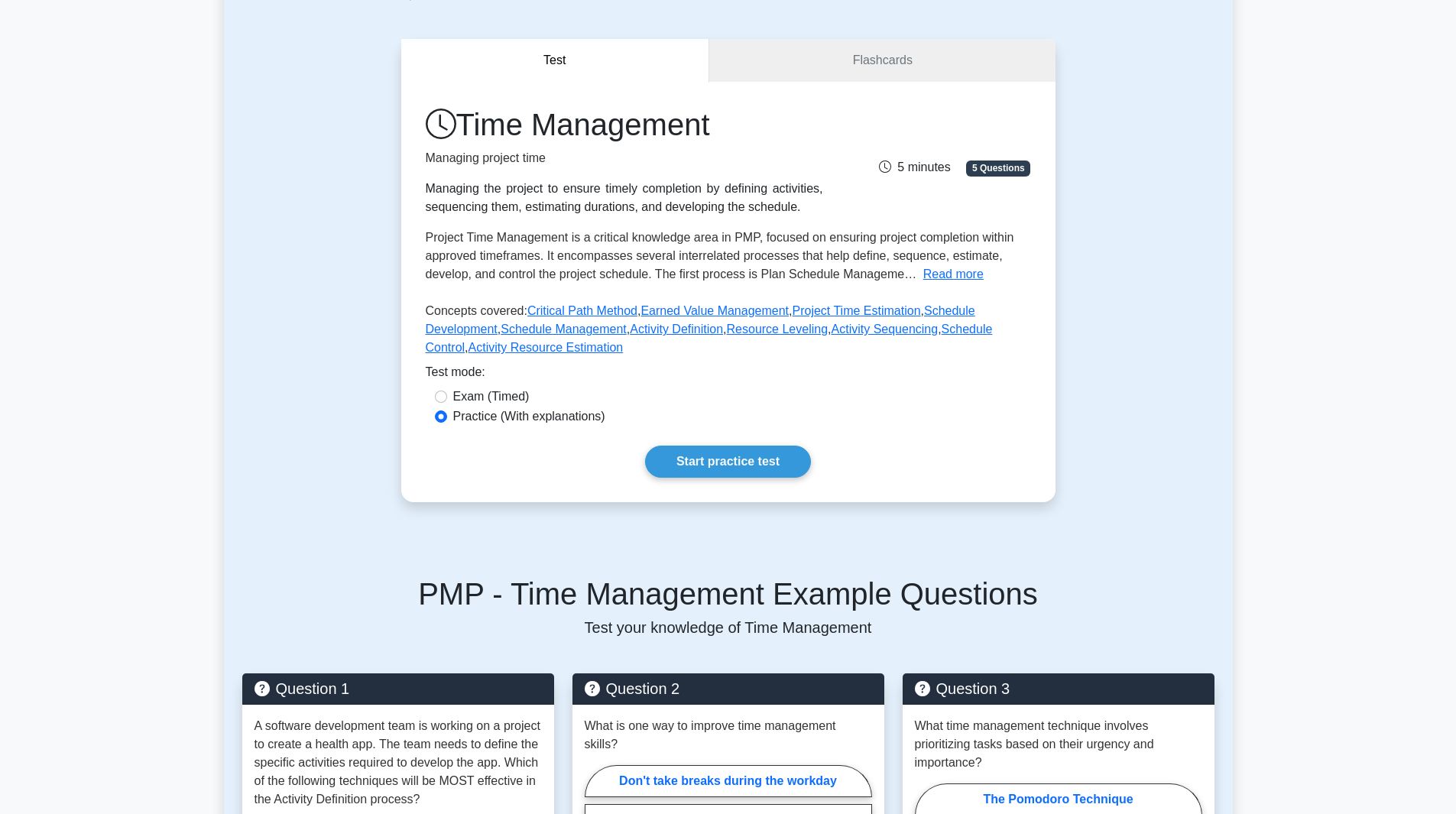
scroll to position [59, 0]
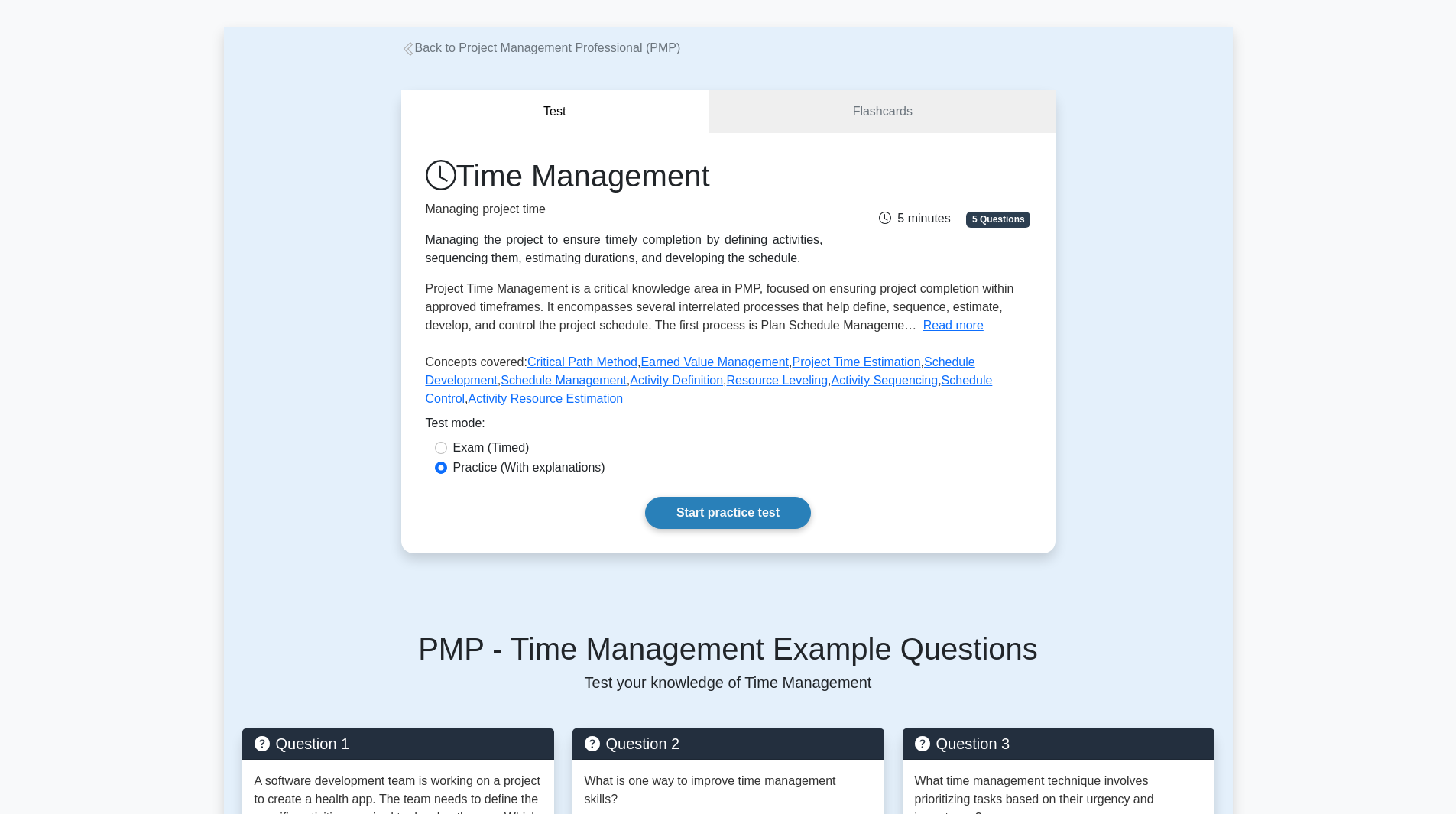
click at [723, 506] on link "Start practice test" at bounding box center [728, 513] width 166 height 32
